Goal: Information Seeking & Learning: Learn about a topic

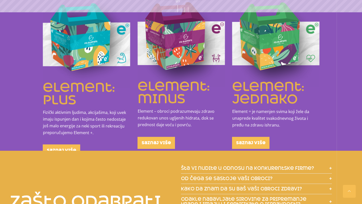
scroll to position [575, 0]
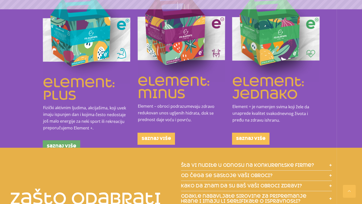
click at [63, 145] on span "saznaj više" at bounding box center [61, 146] width 29 height 4
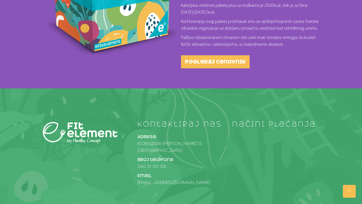
scroll to position [249, 0]
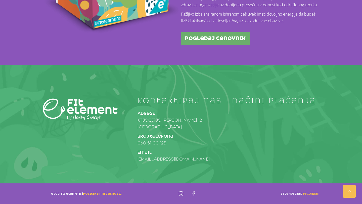
click at [211, 41] on link "pogledaj cenovnik" at bounding box center [215, 38] width 69 height 13
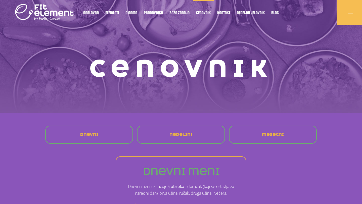
click at [167, 135] on link "nedeljni" at bounding box center [181, 135] width 31 height 12
click at [183, 133] on span "nedeljni" at bounding box center [181, 135] width 23 height 4
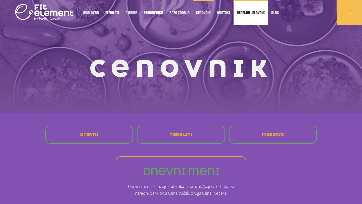
click at [260, 14] on span "Nedeljni jelovnik" at bounding box center [251, 12] width 28 height 3
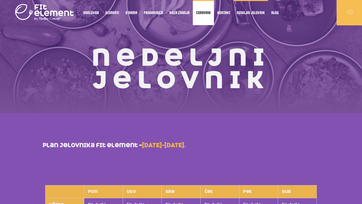
click at [203, 15] on link "Cenovnik" at bounding box center [203, 12] width 21 height 25
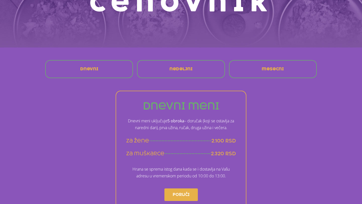
scroll to position [67, 0]
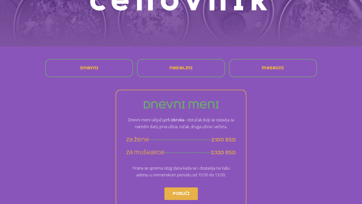
click at [187, 70] on span "nedeljni" at bounding box center [181, 68] width 23 height 4
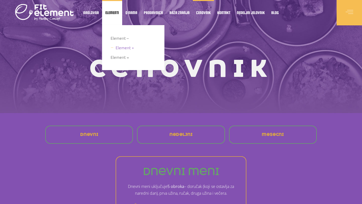
click at [121, 47] on span "Element +" at bounding box center [125, 47] width 18 height 7
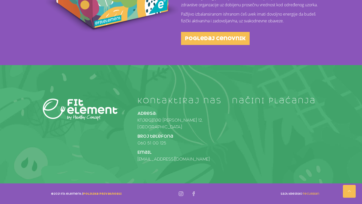
scroll to position [208, 0]
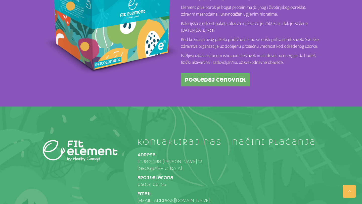
click at [204, 83] on span "pogledaj cenovnik" at bounding box center [215, 79] width 61 height 5
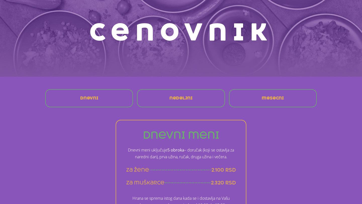
scroll to position [68, 0]
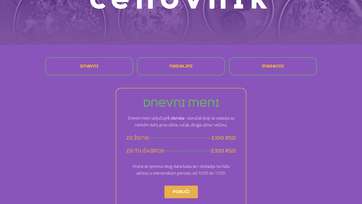
click at [261, 68] on link "mesecni" at bounding box center [273, 66] width 30 height 12
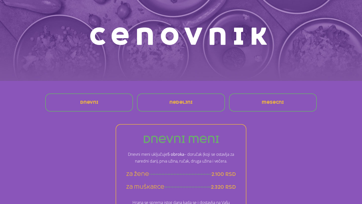
scroll to position [20, 0]
